Goal: Information Seeking & Learning: Learn about a topic

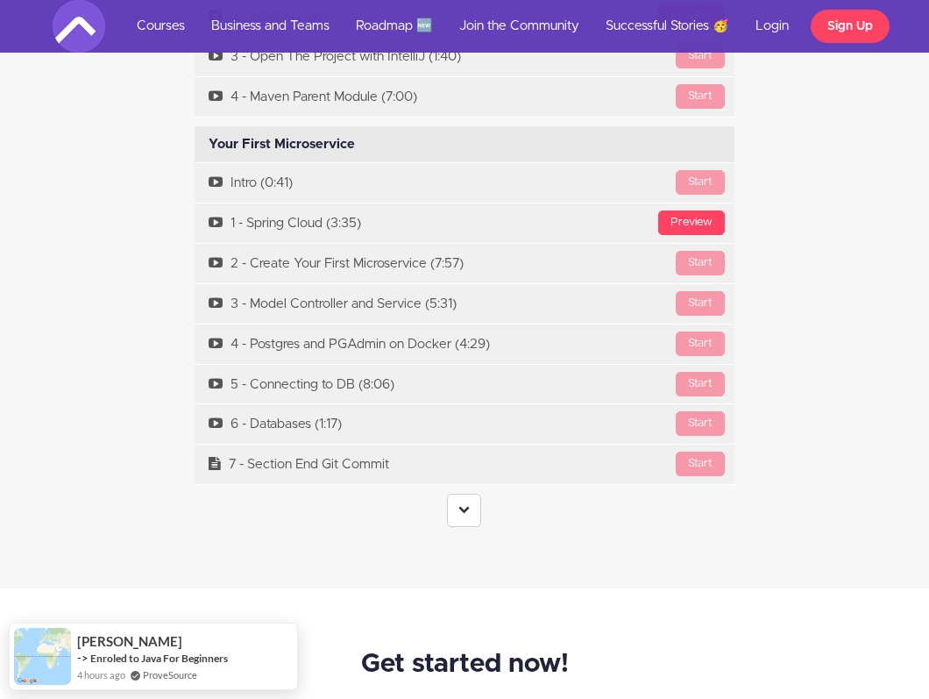
scroll to position [5068, 0]
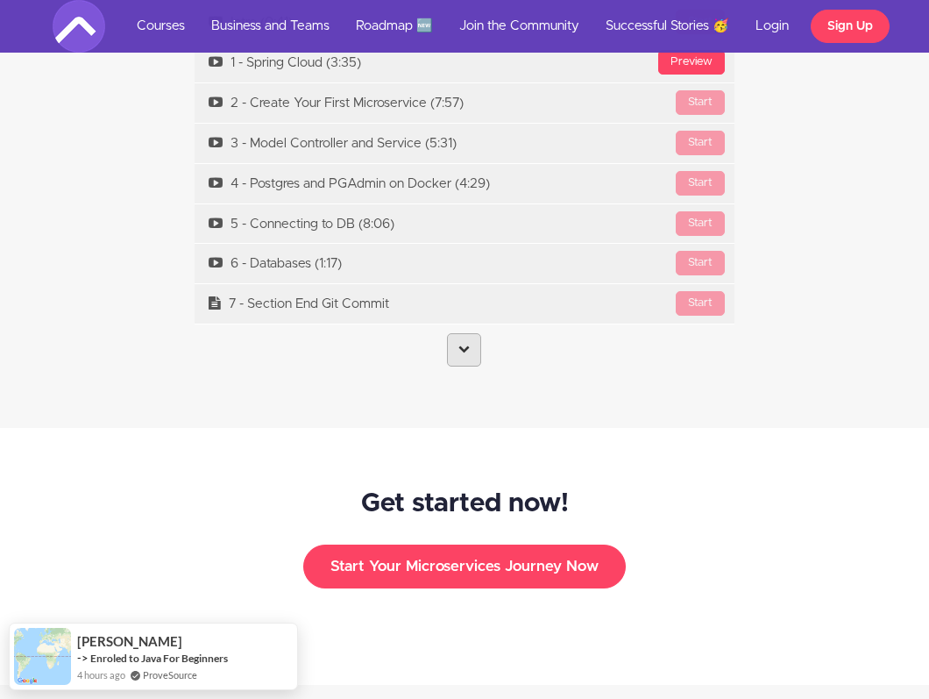
click at [465, 339] on link at bounding box center [464, 349] width 34 height 33
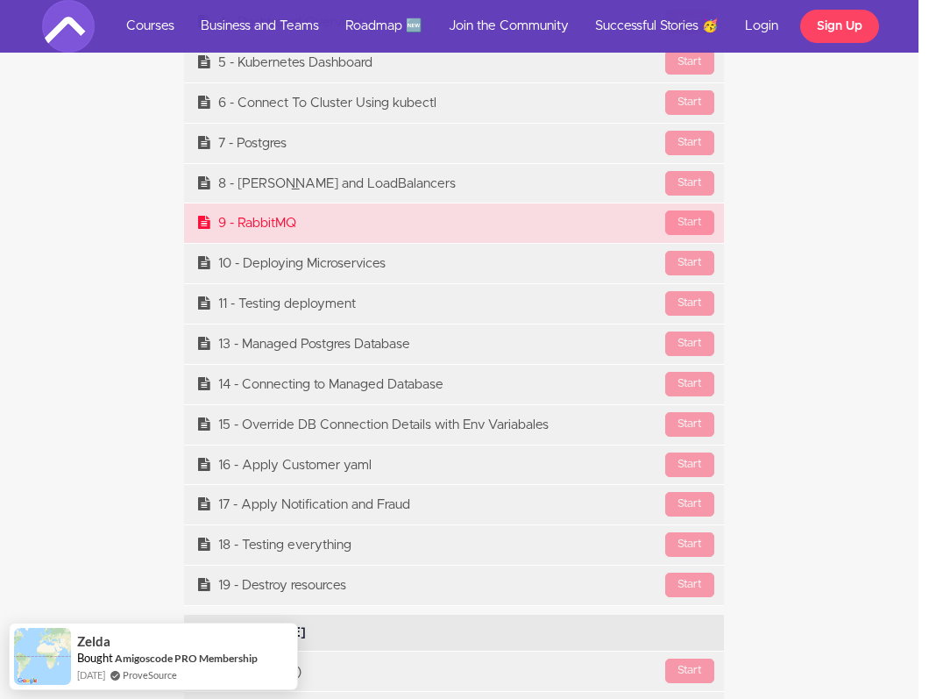
scroll to position [10740, 11]
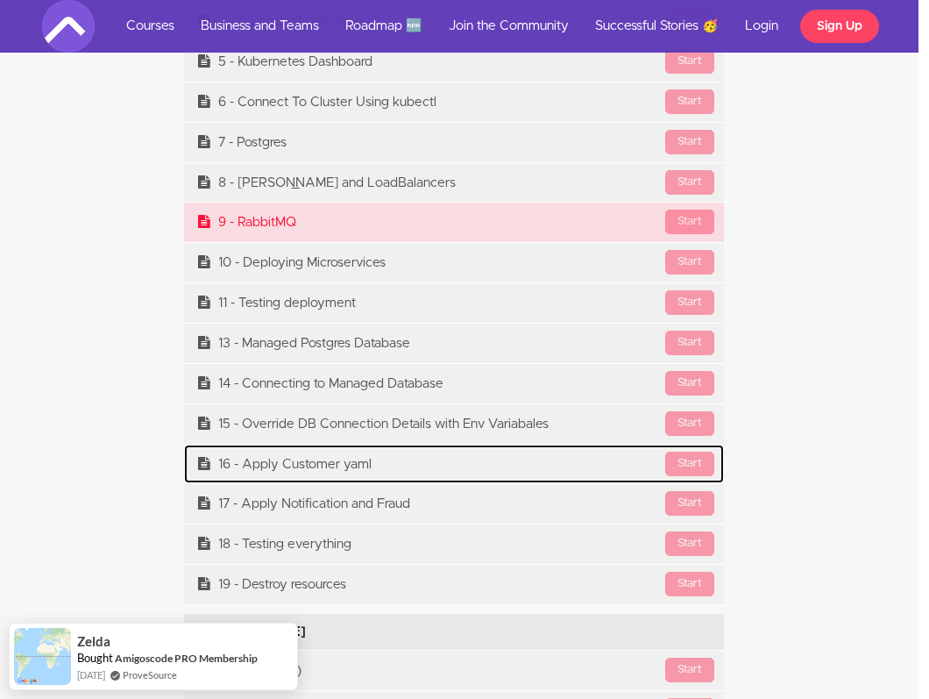
click at [340, 444] on link "Start 16 - Apply Customer yaml" at bounding box center [454, 463] width 541 height 39
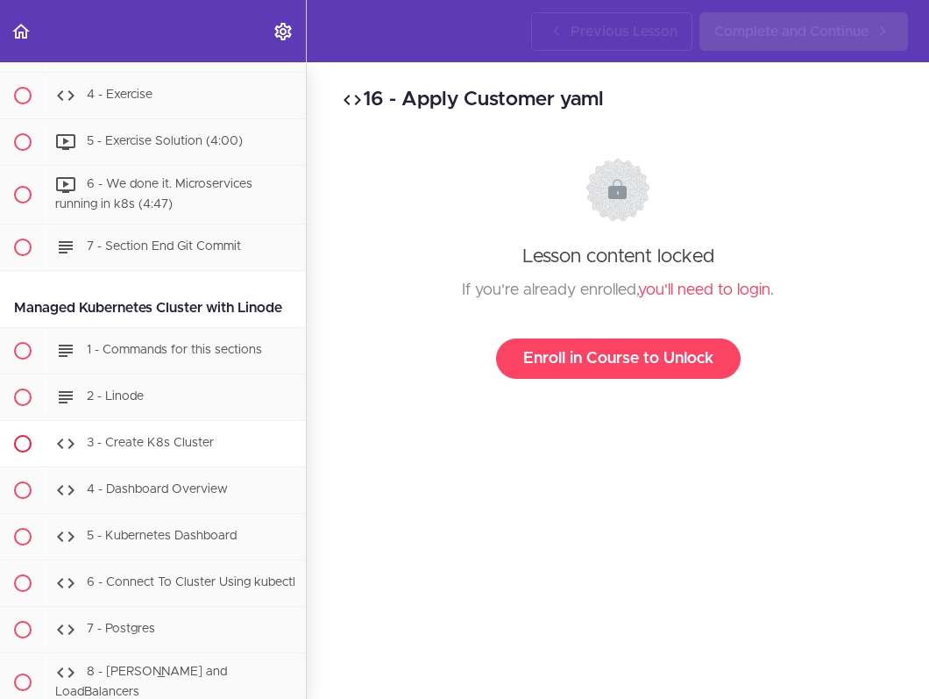
scroll to position [7227, 0]
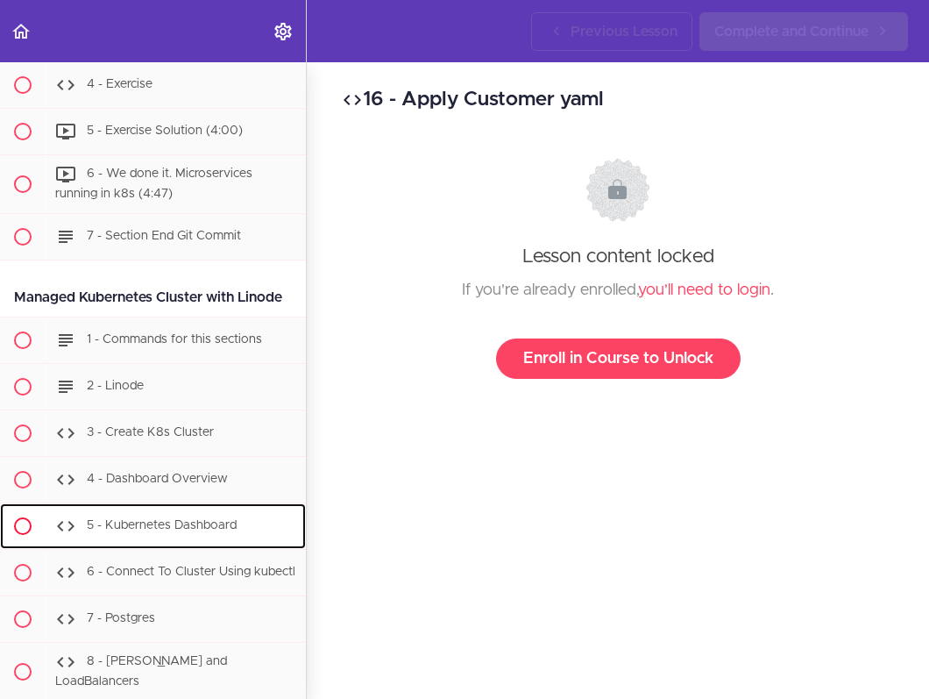
click at [223, 507] on div "5 - Kubernetes Dashboard" at bounding box center [176, 526] width 260 height 39
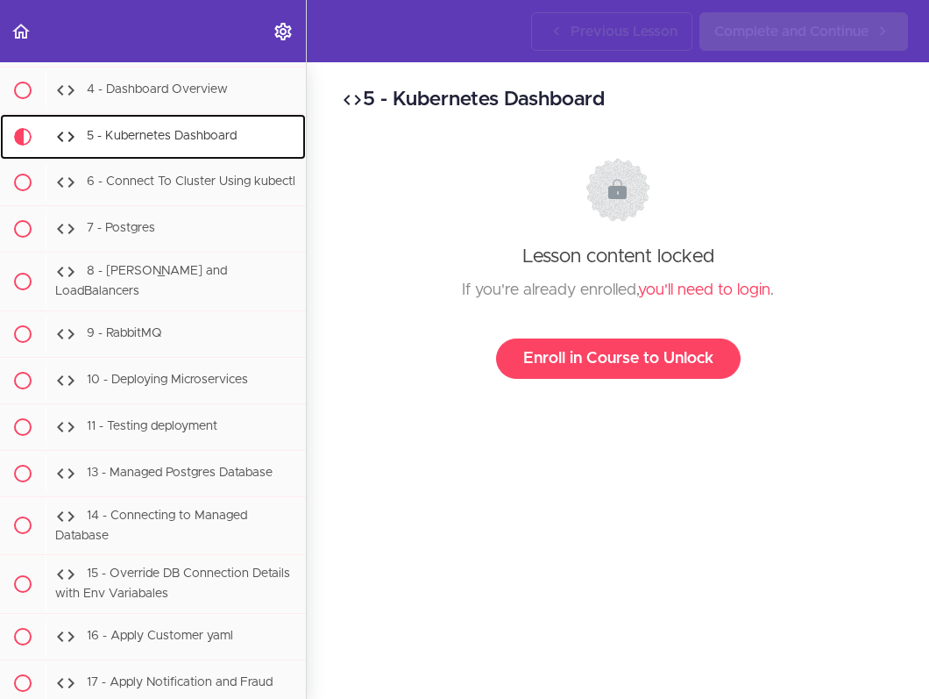
scroll to position [7623, 0]
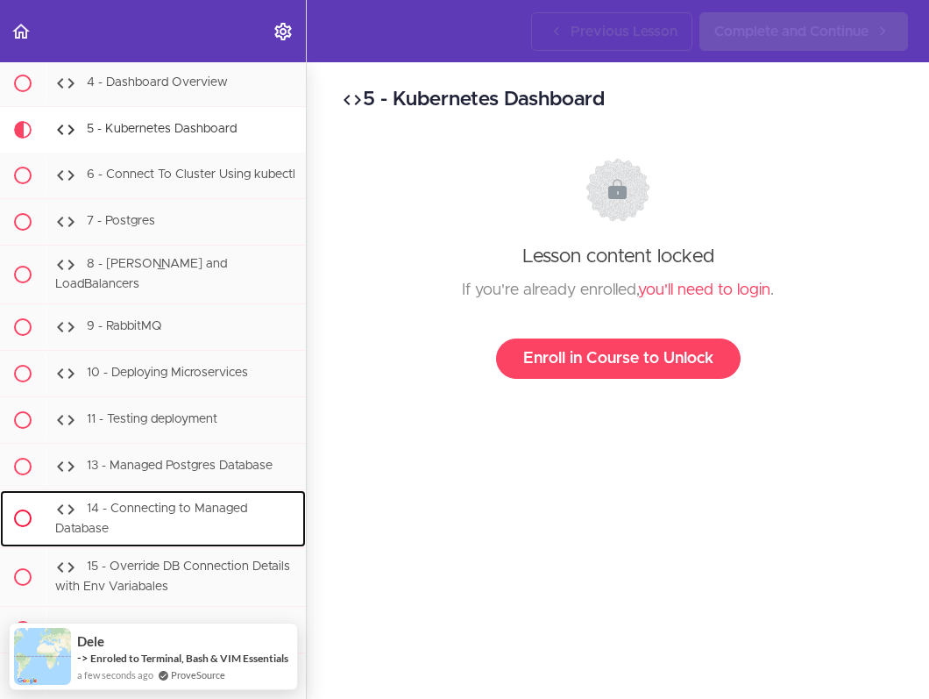
click at [210, 490] on div "14 - Connecting to Managed Database" at bounding box center [176, 519] width 260 height 58
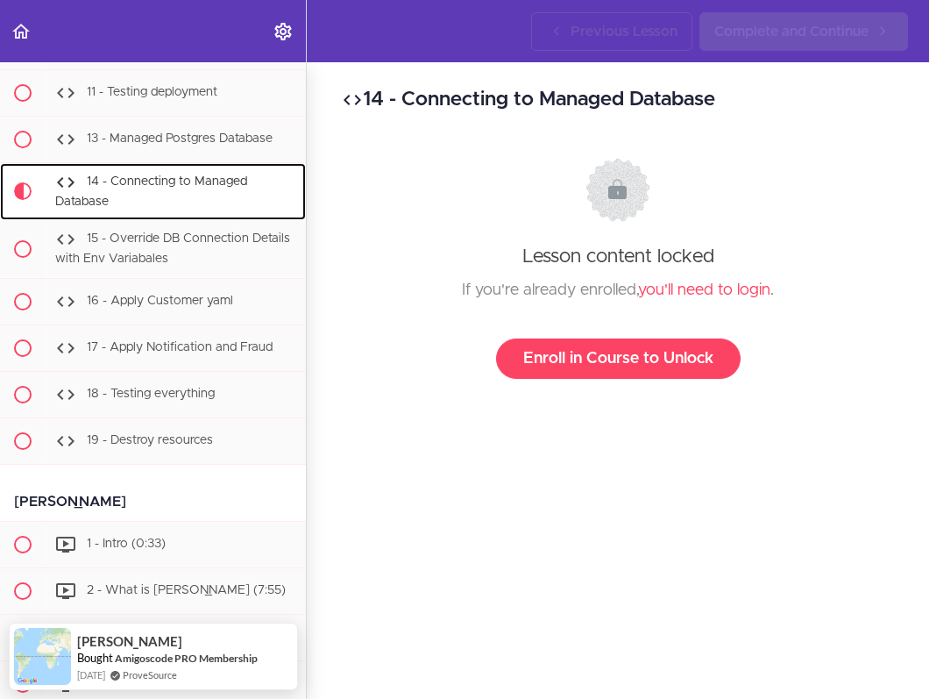
scroll to position [7952, 0]
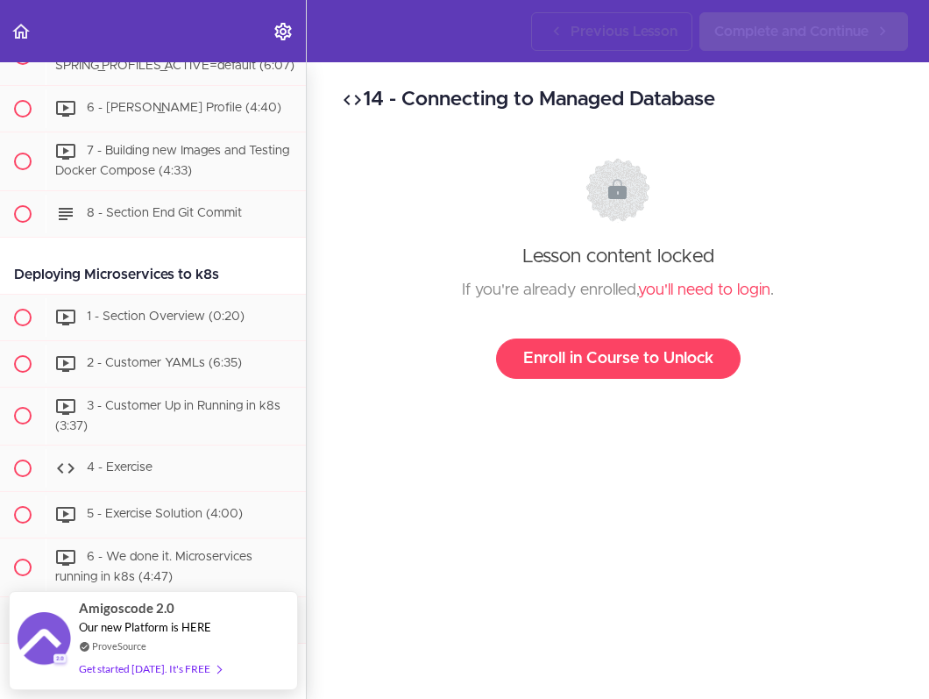
scroll to position [6799, 0]
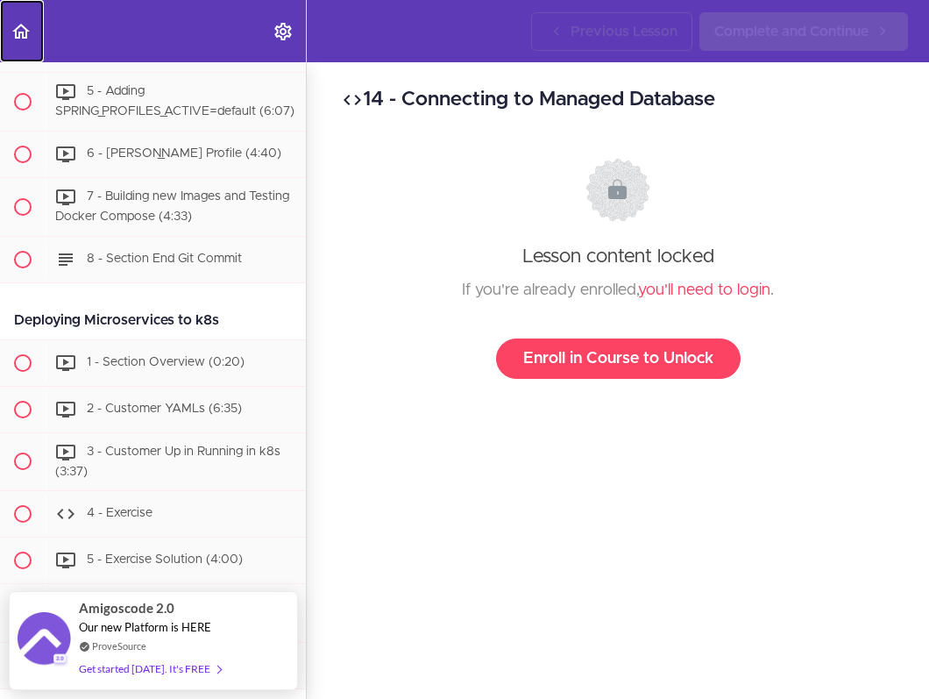
click at [24, 22] on icon "Back to course curriculum" at bounding box center [21, 31] width 21 height 21
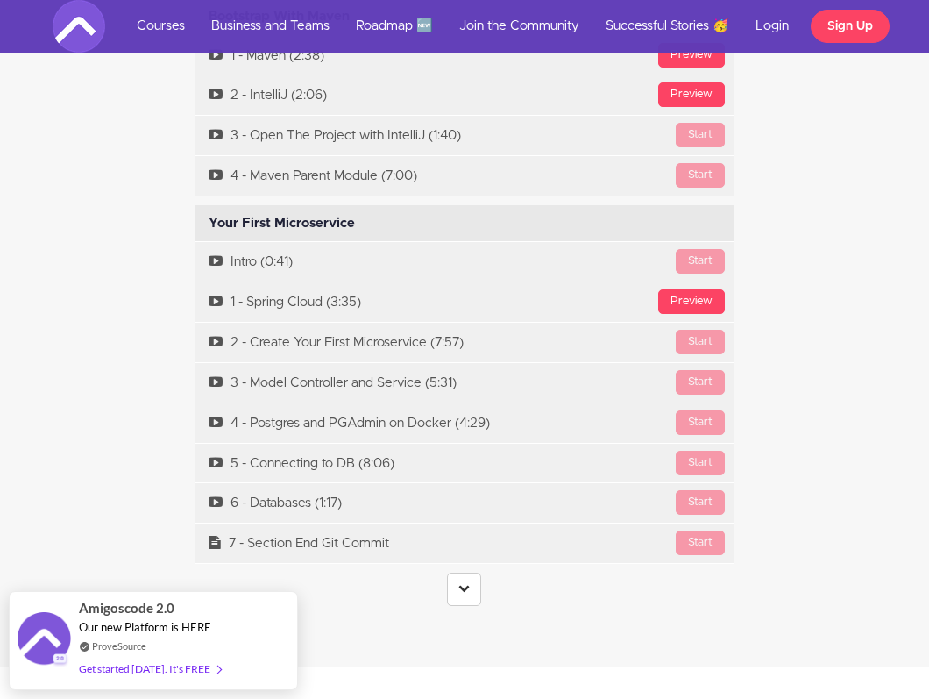
scroll to position [4829, 0]
click at [463, 571] on link at bounding box center [464, 587] width 34 height 33
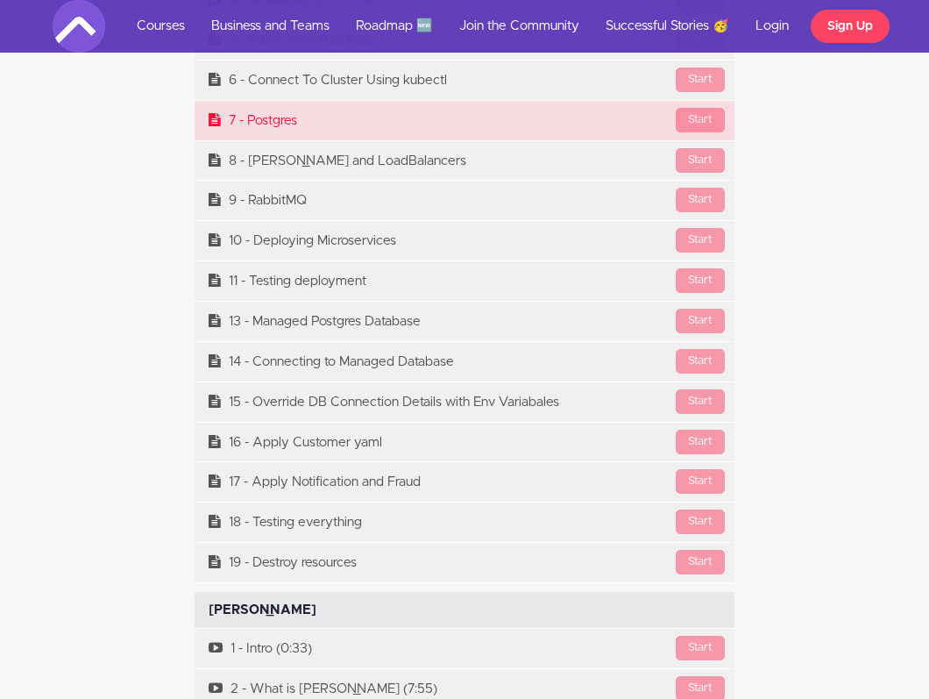
scroll to position [10766, 0]
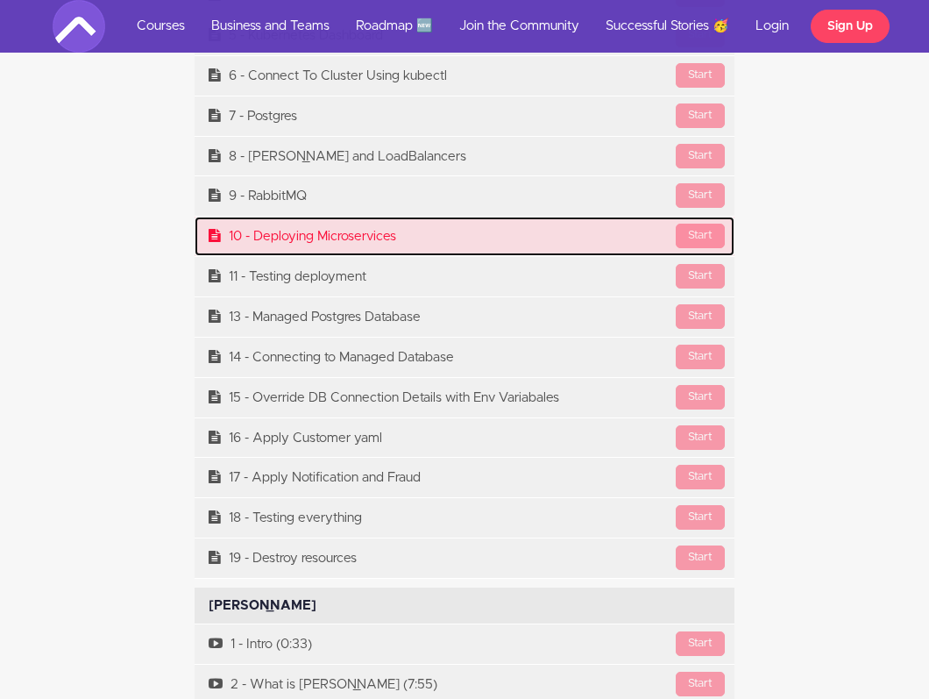
click at [447, 226] on link "Start 10 - Deploying Microservices" at bounding box center [465, 235] width 541 height 39
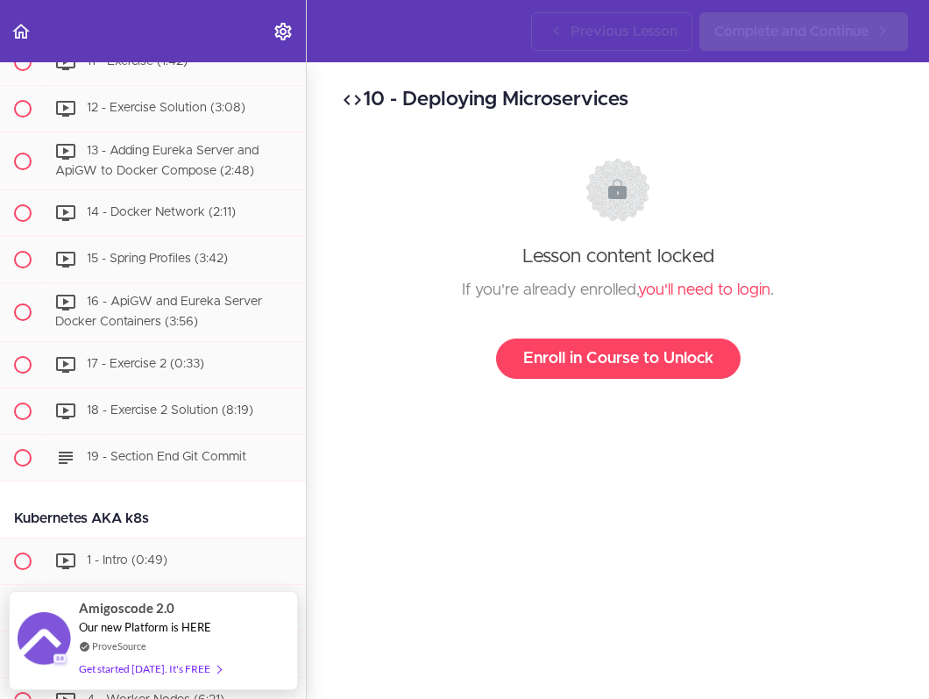
scroll to position [5090, 0]
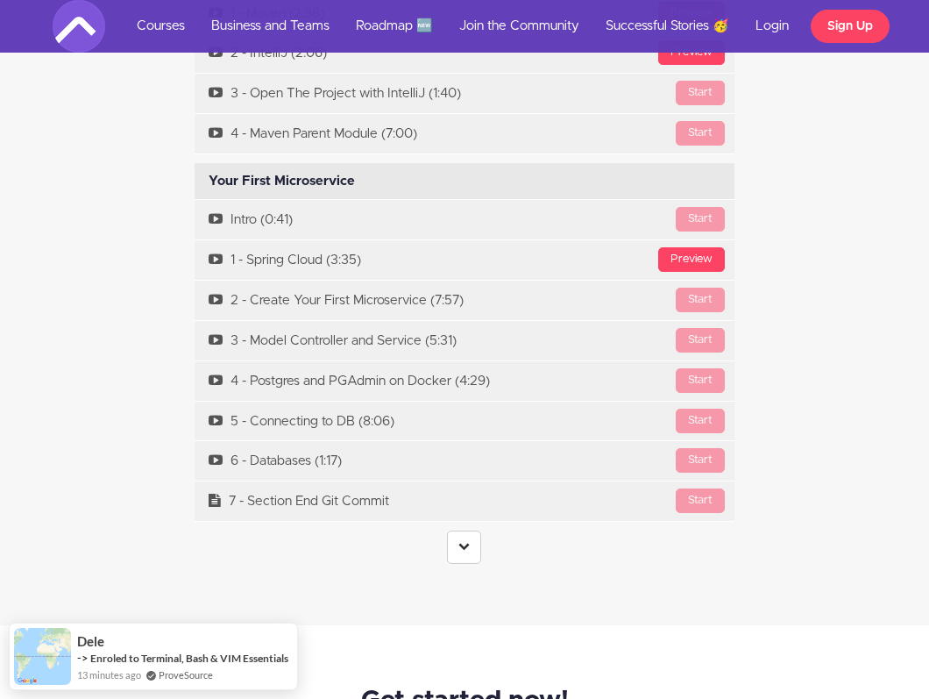
scroll to position [4865, 0]
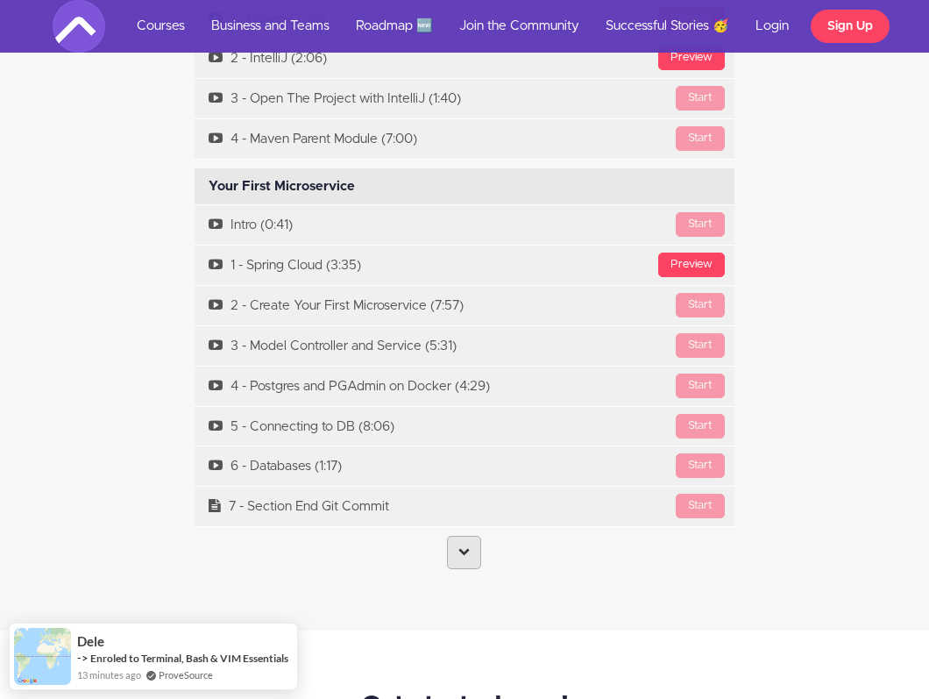
click at [459, 544] on link at bounding box center [464, 552] width 34 height 33
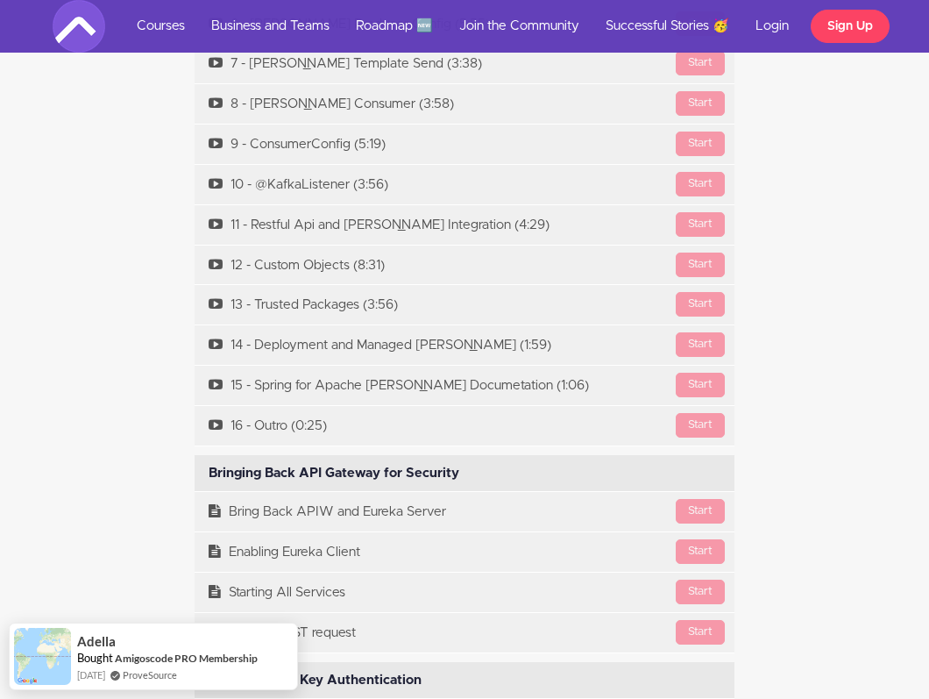
scroll to position [11586, 0]
